Goal: Task Accomplishment & Management: Manage account settings

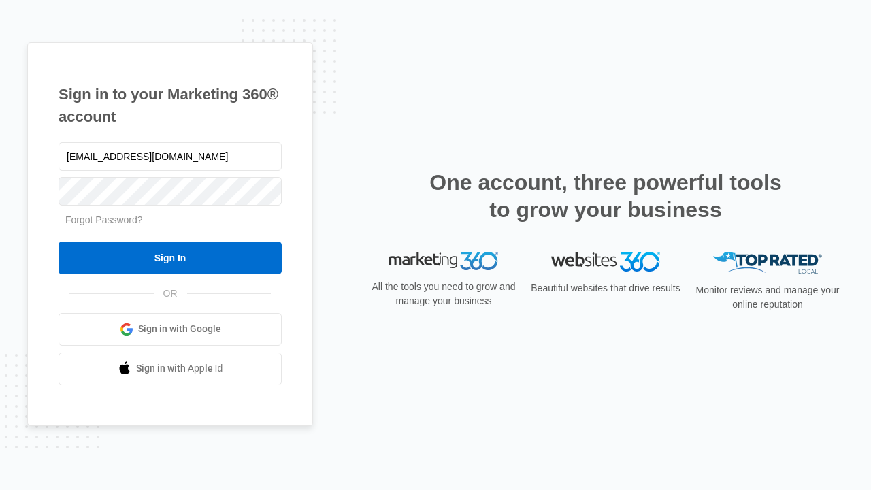
type input "[EMAIL_ADDRESS][DOMAIN_NAME]"
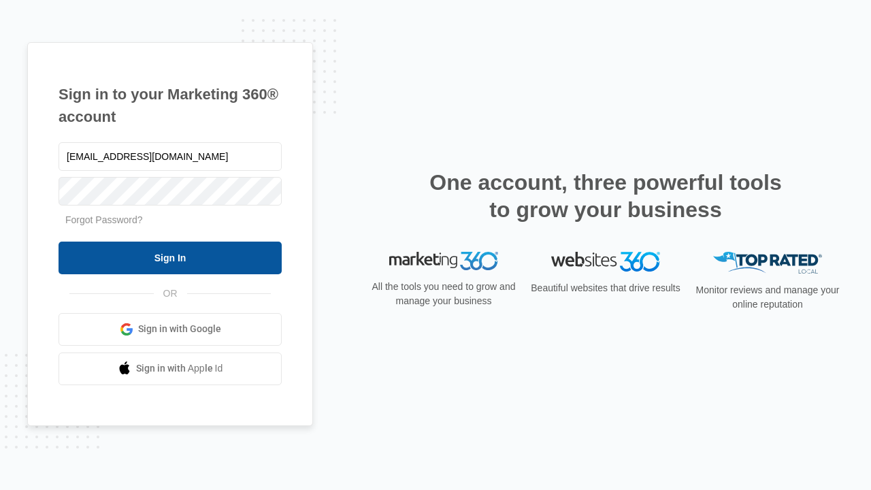
click at [170, 257] on input "Sign In" at bounding box center [170, 258] width 223 height 33
